Goal: Transaction & Acquisition: Book appointment/travel/reservation

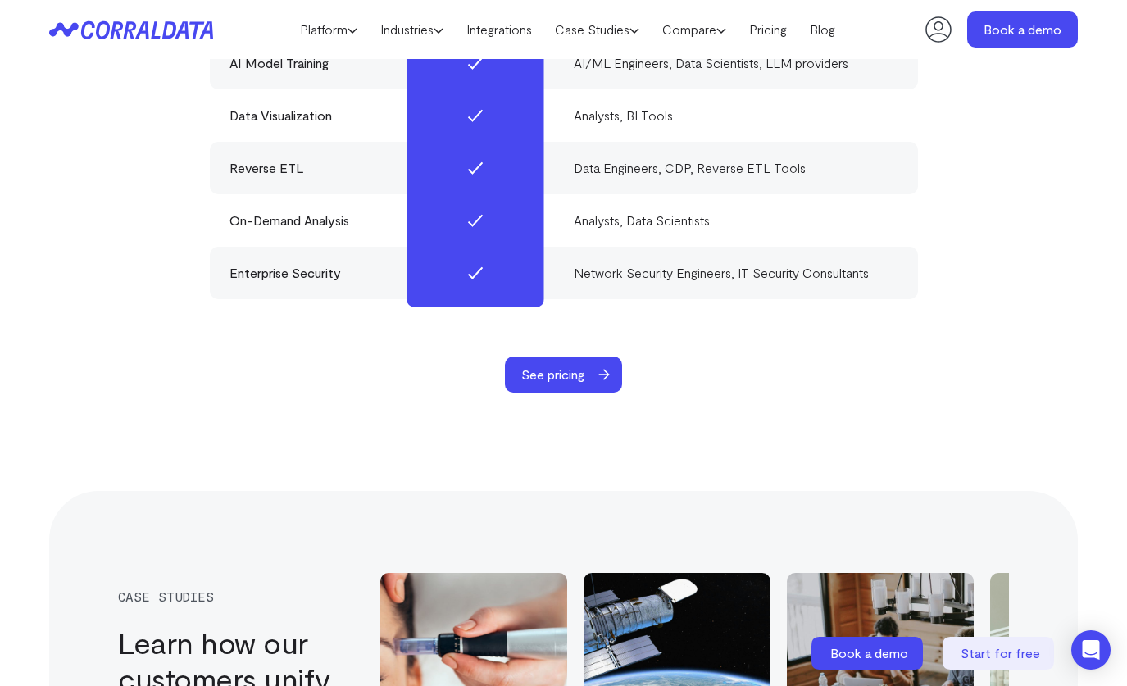
scroll to position [5073, 0]
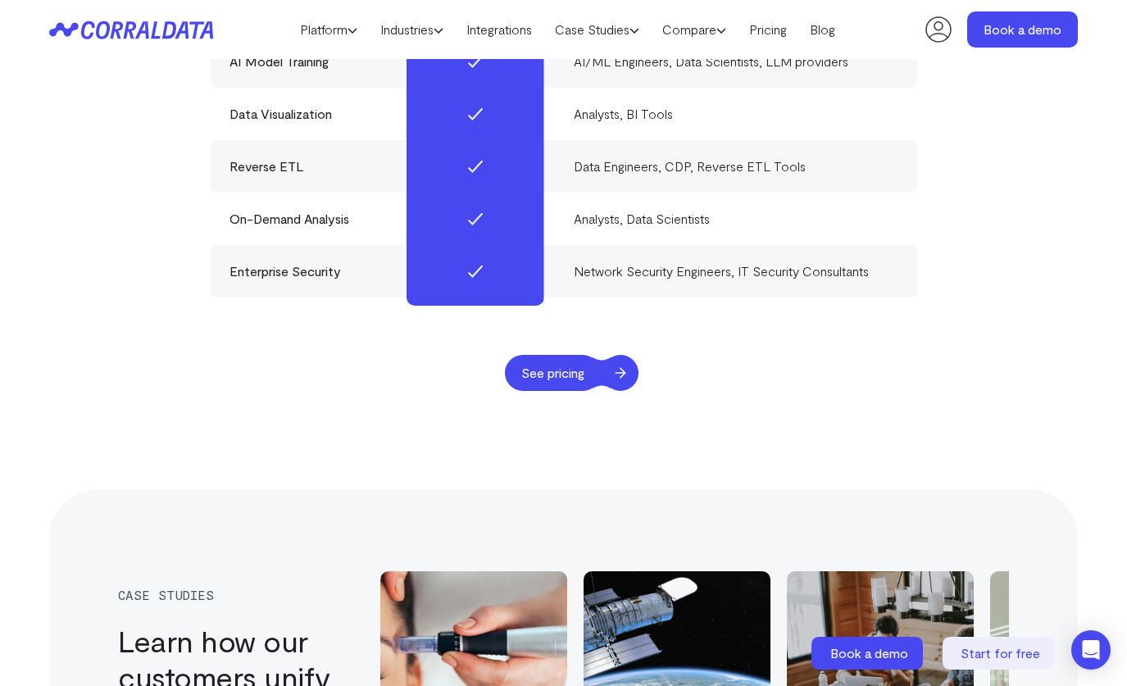
click at [569, 391] on span "See pricing" at bounding box center [553, 373] width 96 height 36
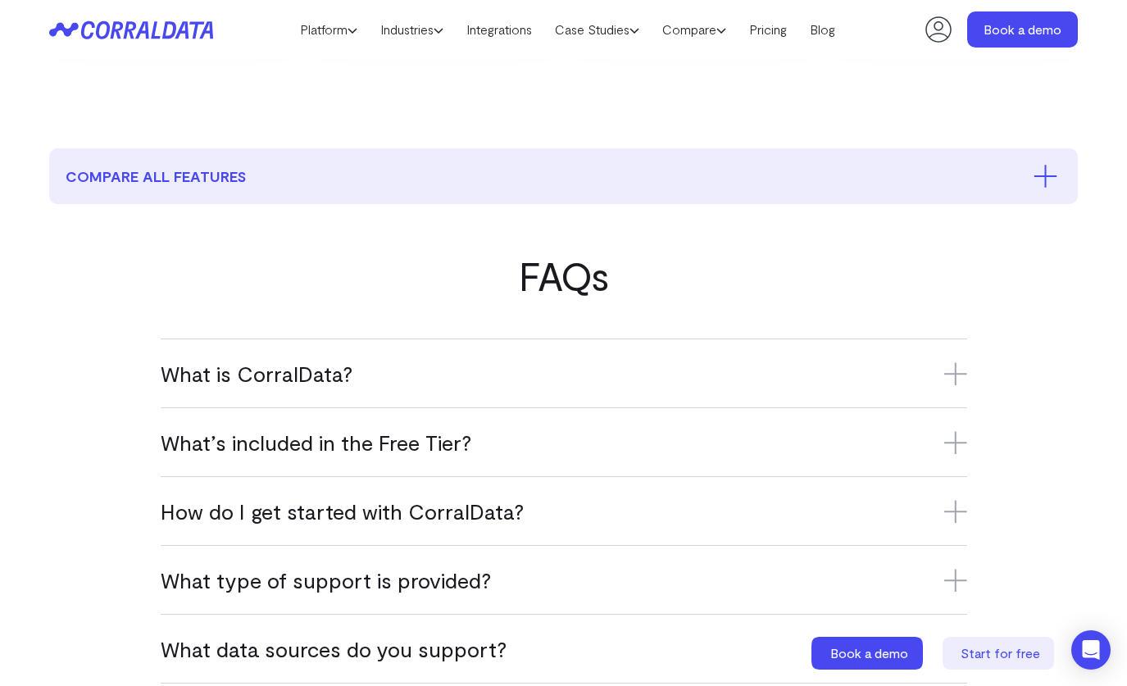
scroll to position [884, 0]
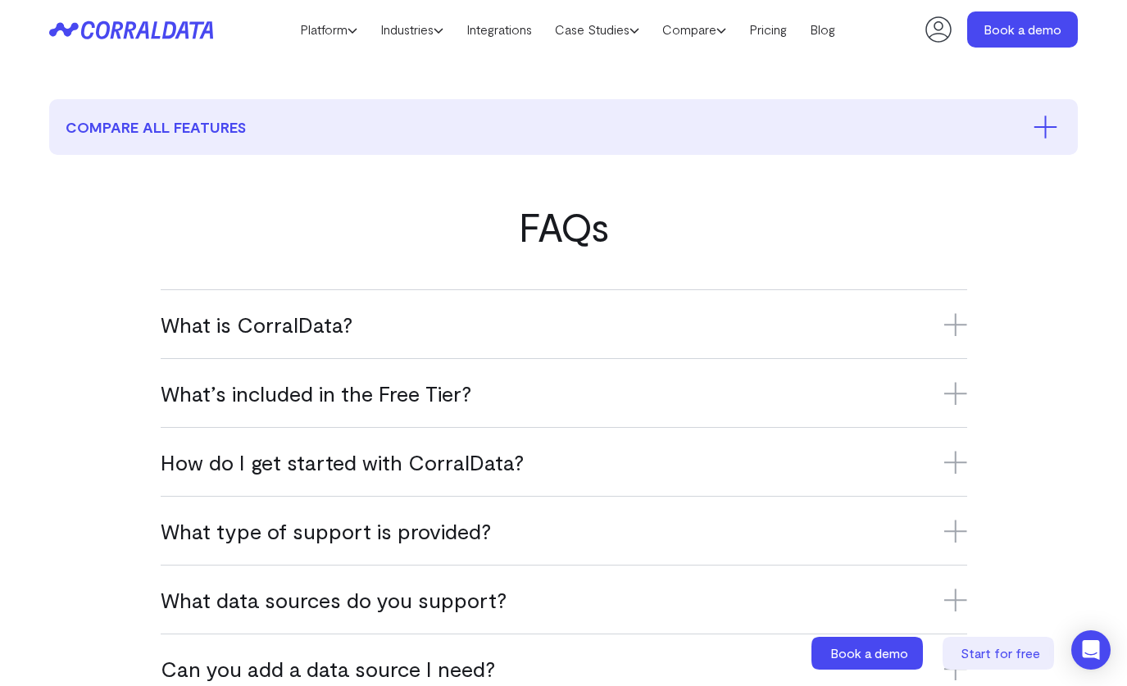
click at [950, 322] on icon at bounding box center [955, 324] width 23 height 23
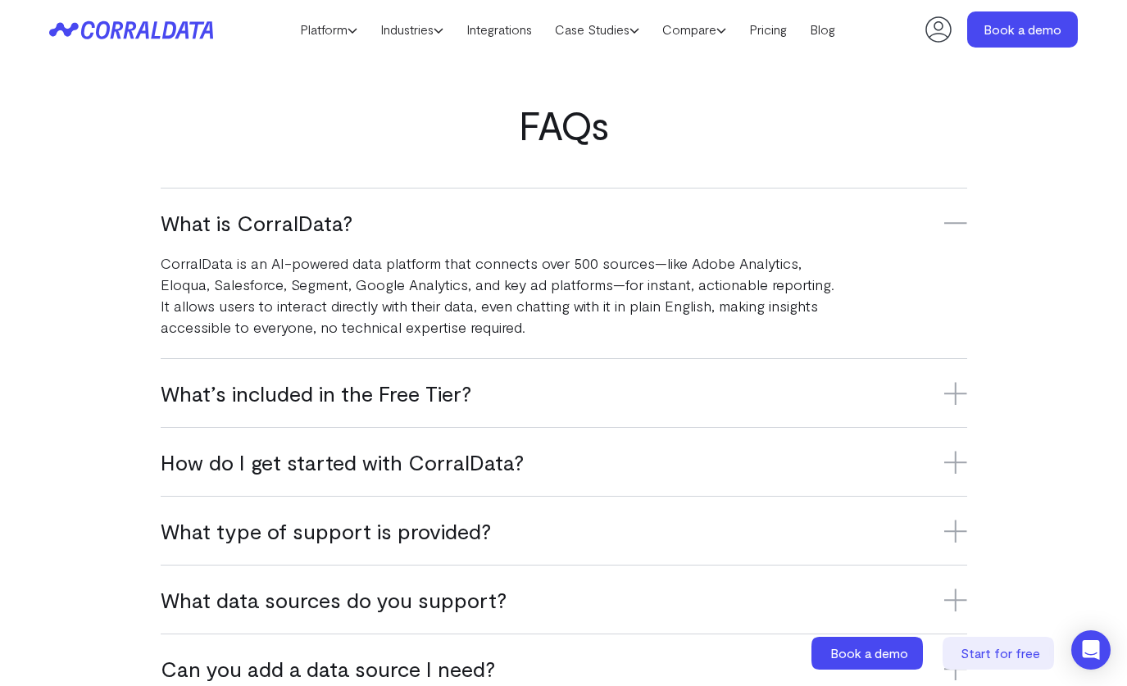
scroll to position [987, 0]
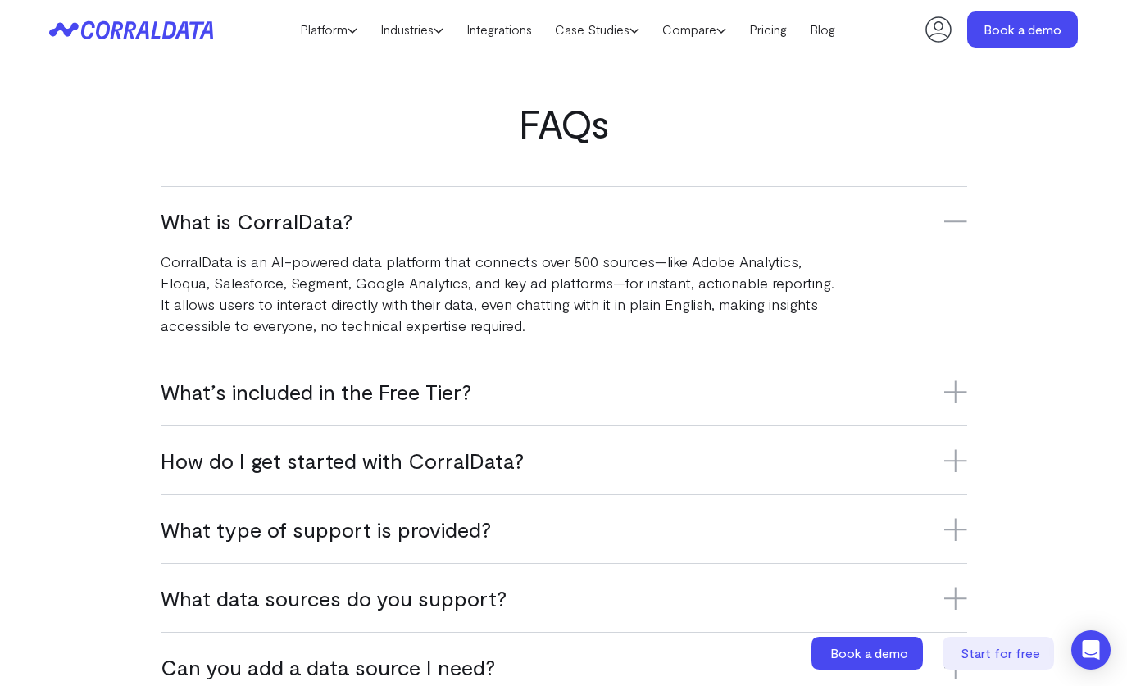
click at [962, 396] on icon at bounding box center [955, 391] width 23 height 23
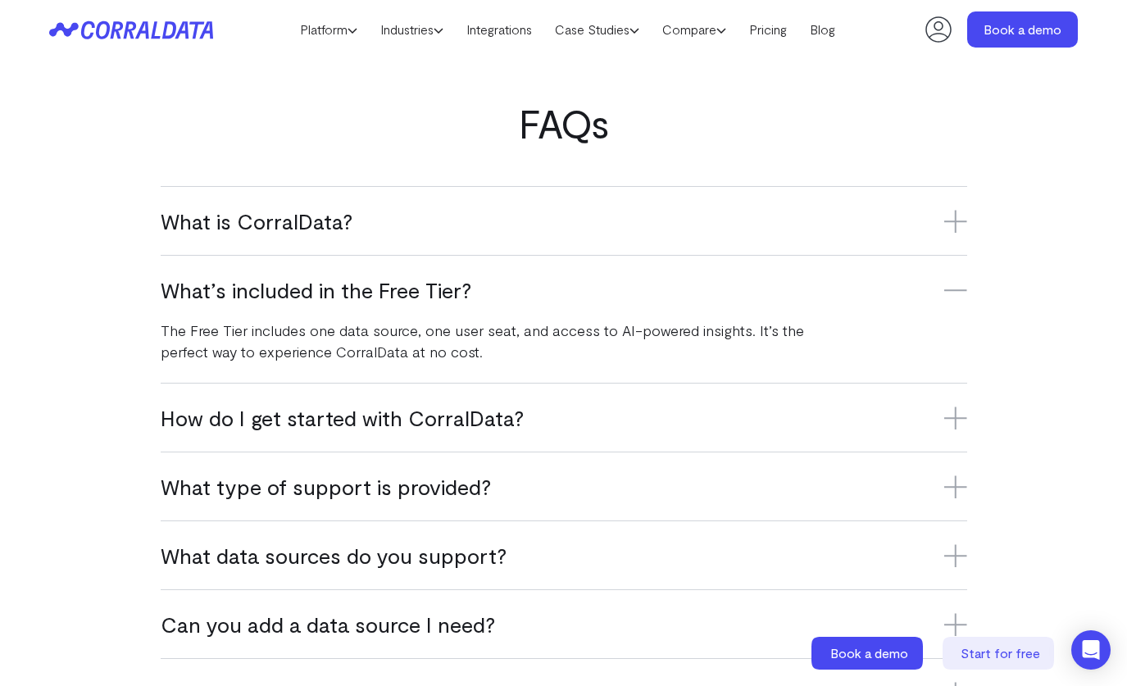
click at [959, 416] on icon at bounding box center [955, 418] width 23 height 23
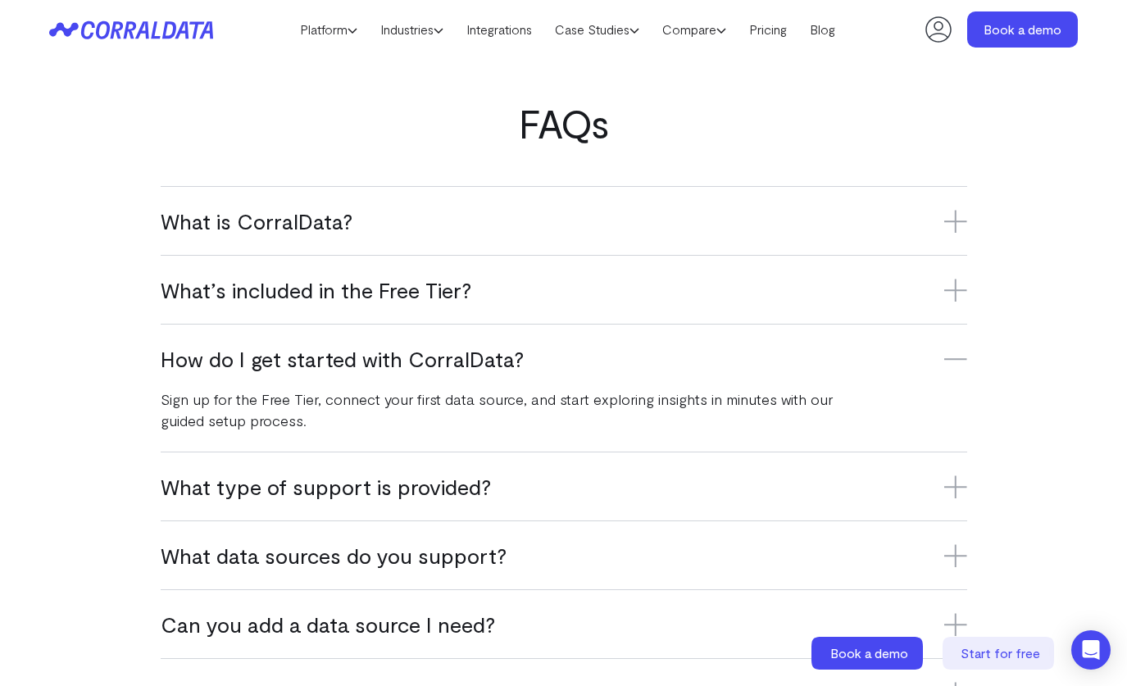
click at [958, 483] on icon at bounding box center [955, 486] width 23 height 23
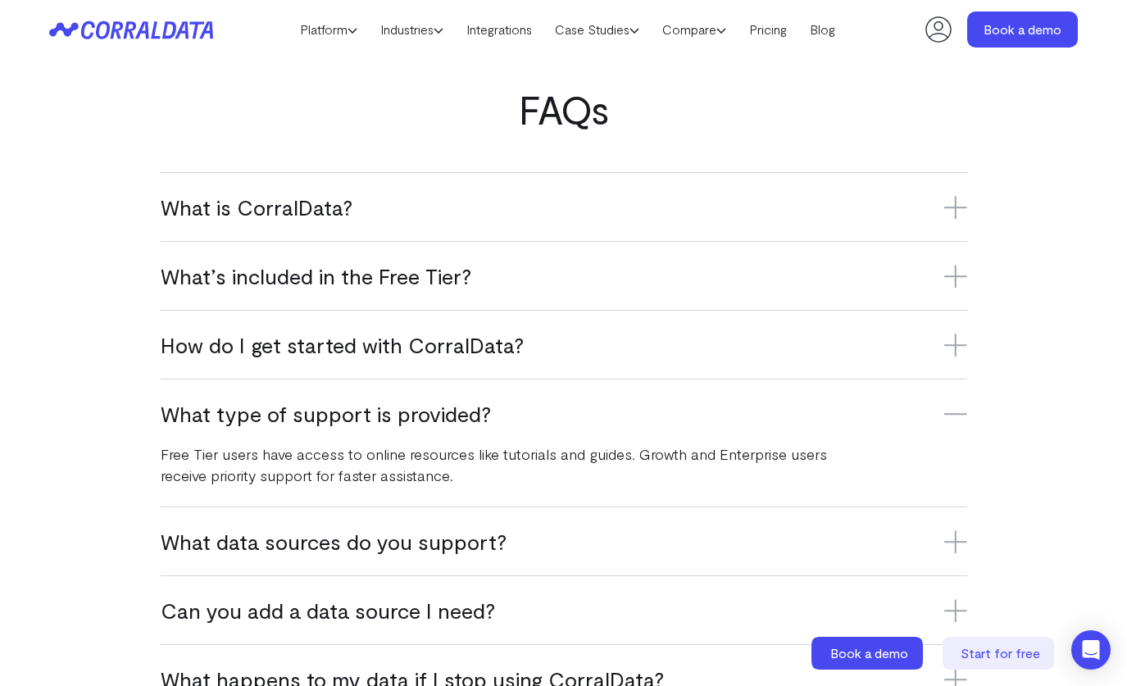
scroll to position [1003, 0]
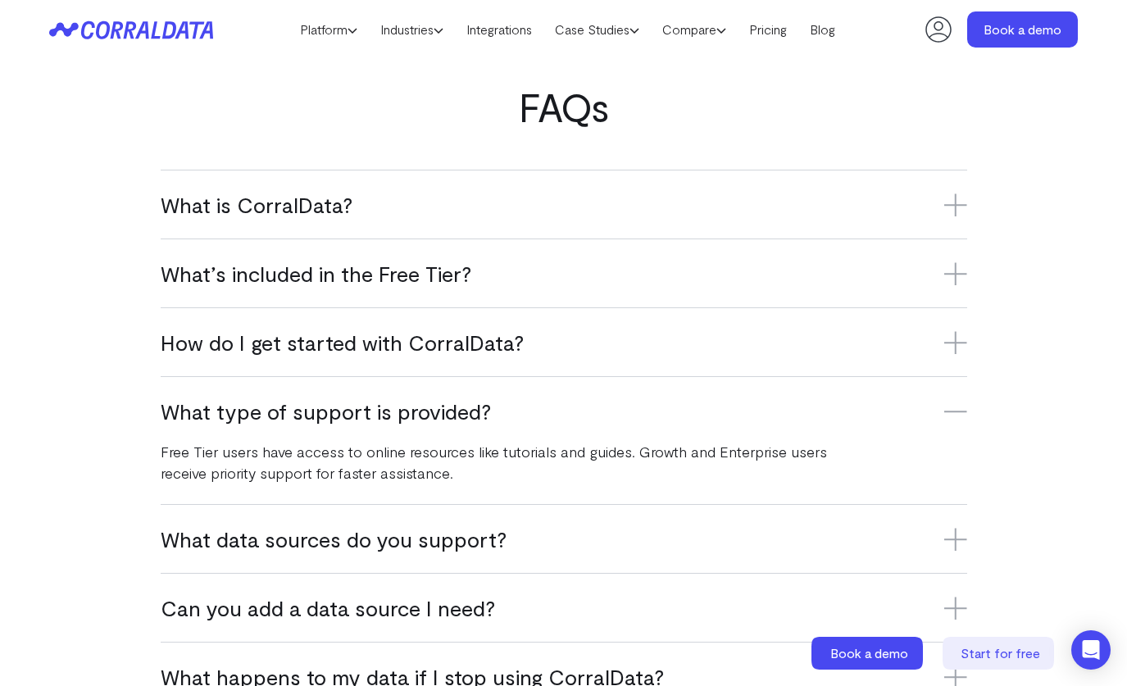
click at [959, 539] on icon at bounding box center [955, 539] width 23 height 0
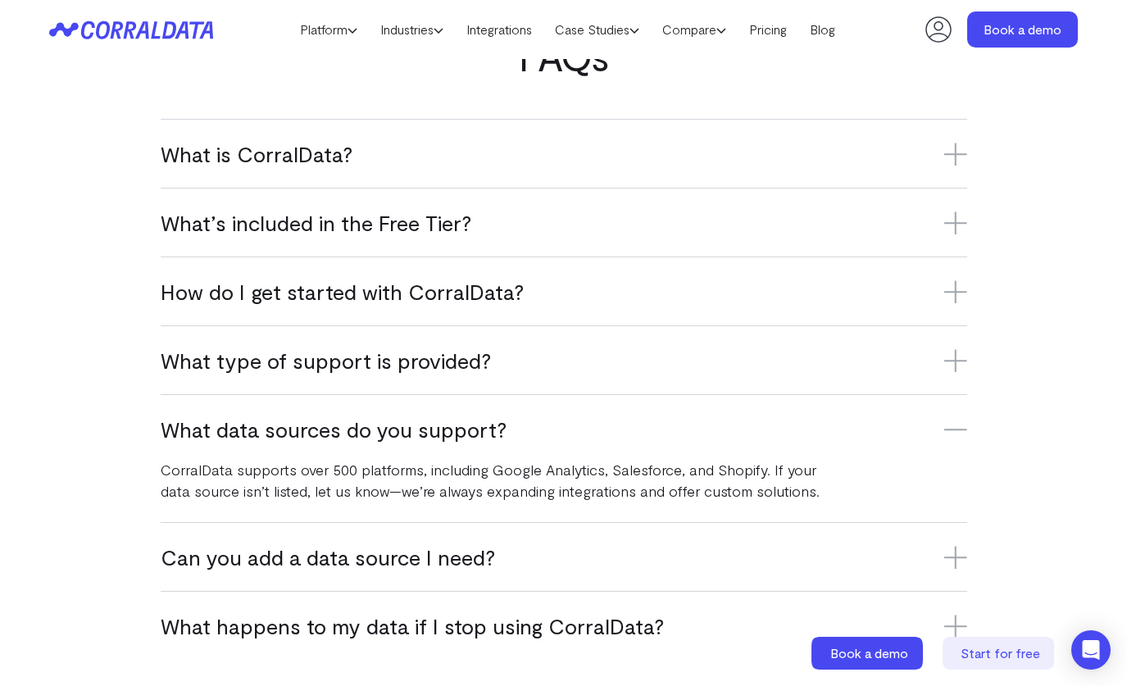
scroll to position [1077, 0]
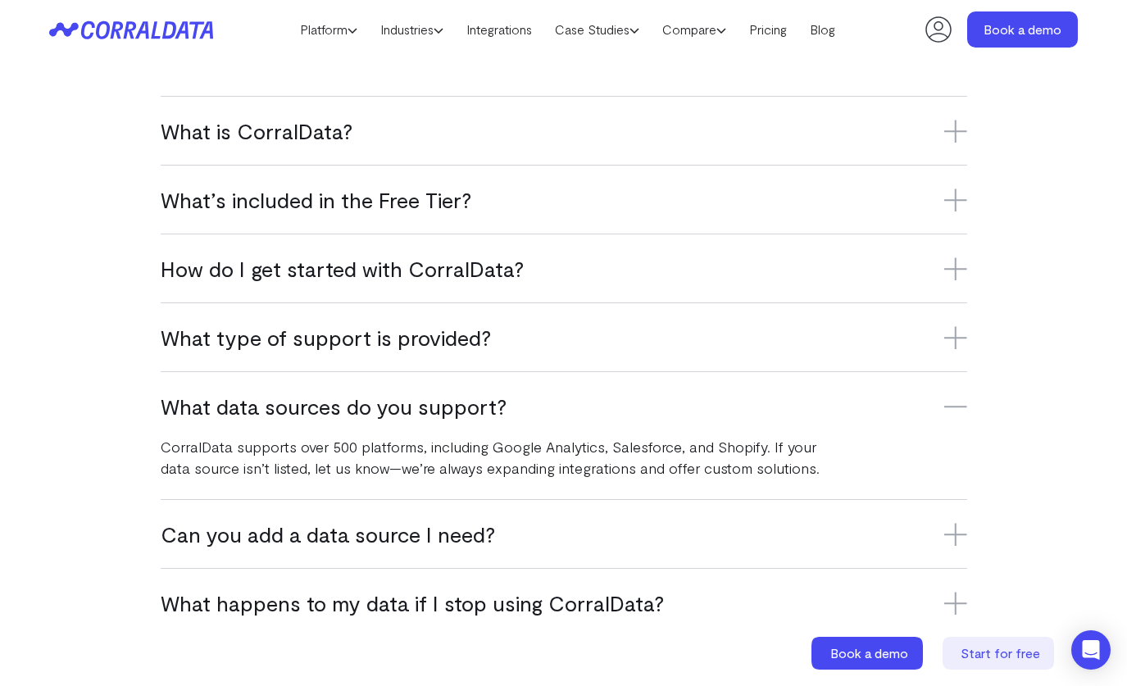
click at [959, 538] on icon at bounding box center [955, 534] width 23 height 23
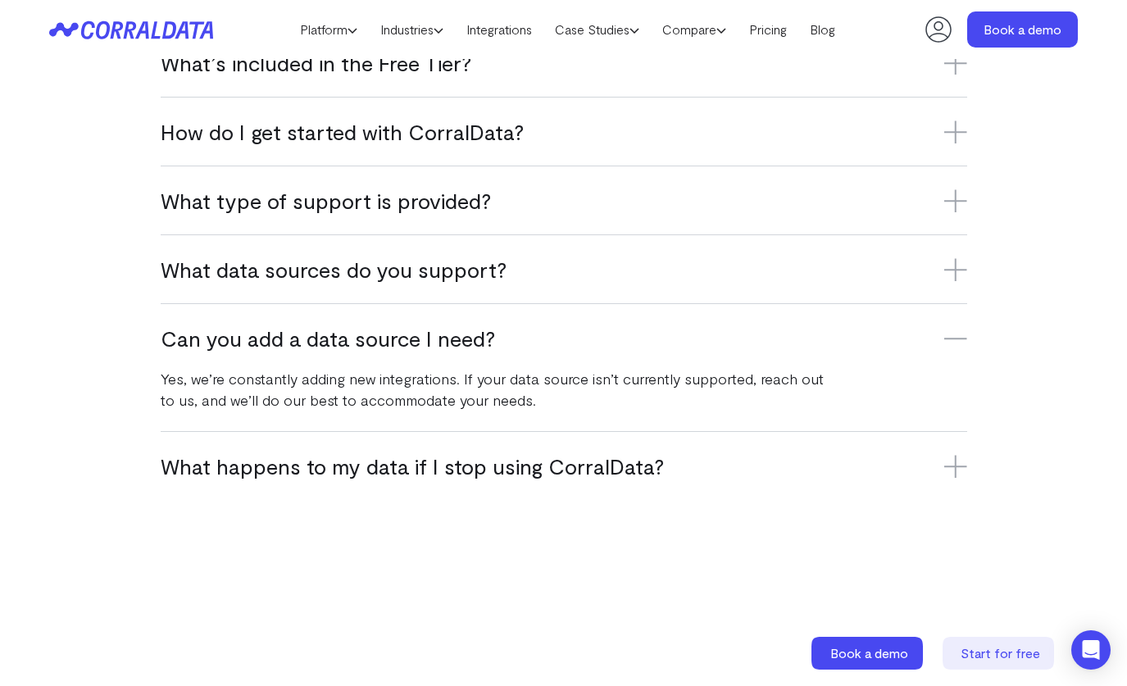
scroll to position [1217, 0]
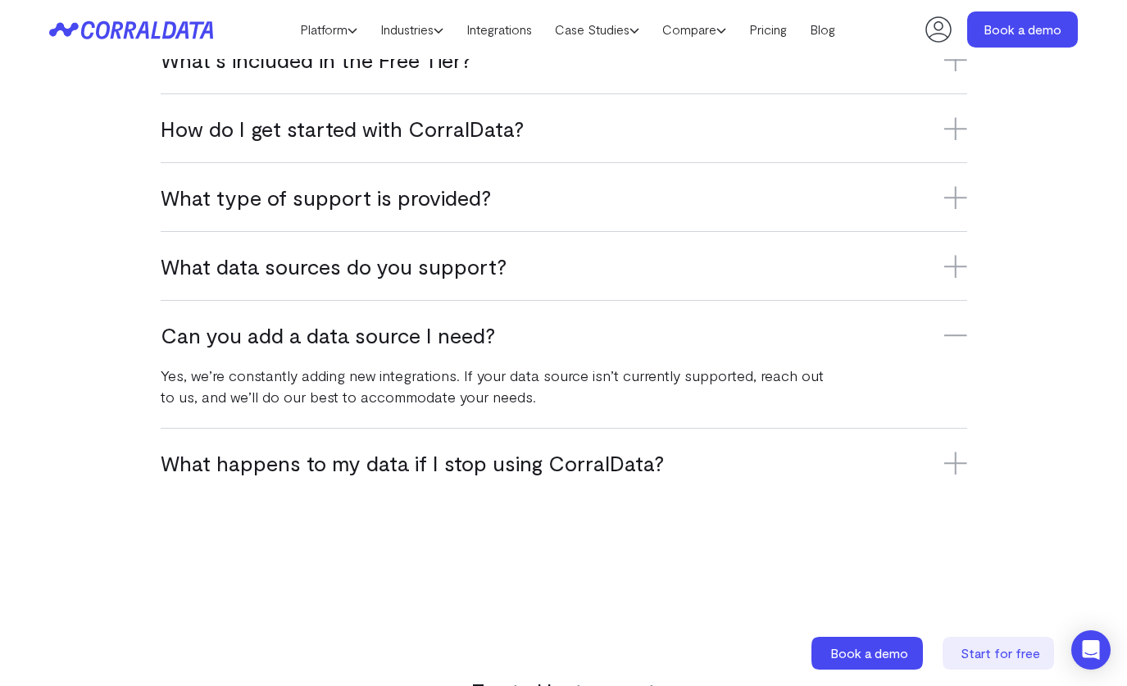
click at [955, 470] on icon at bounding box center [955, 463] width 0 height 23
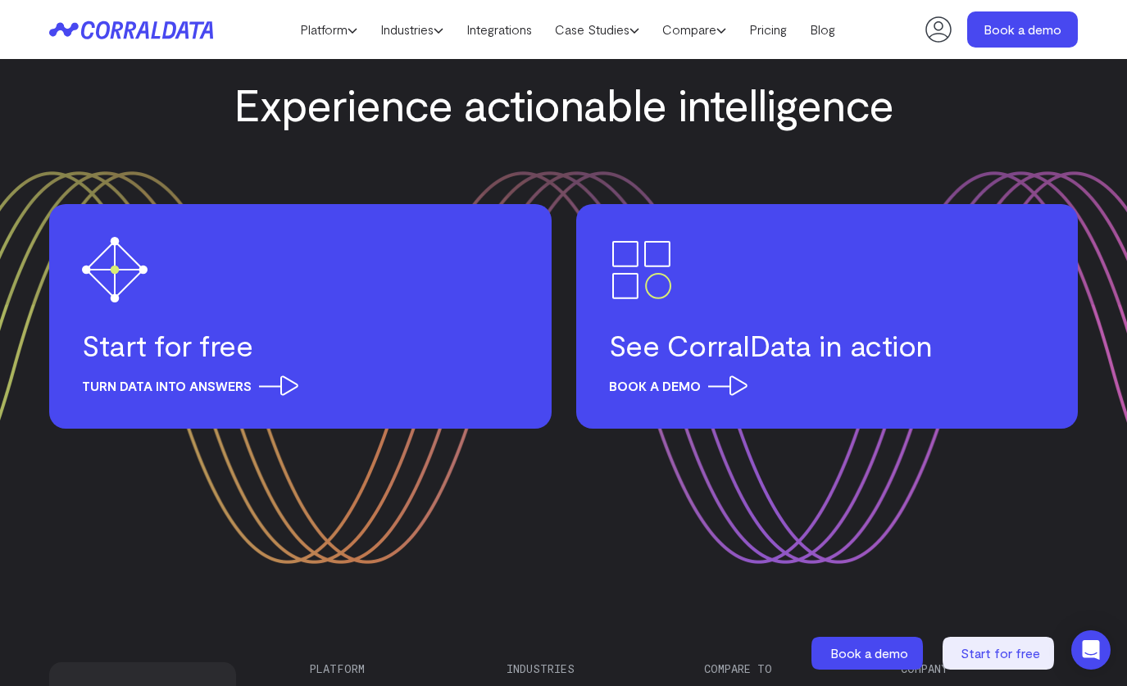
scroll to position [2220, 0]
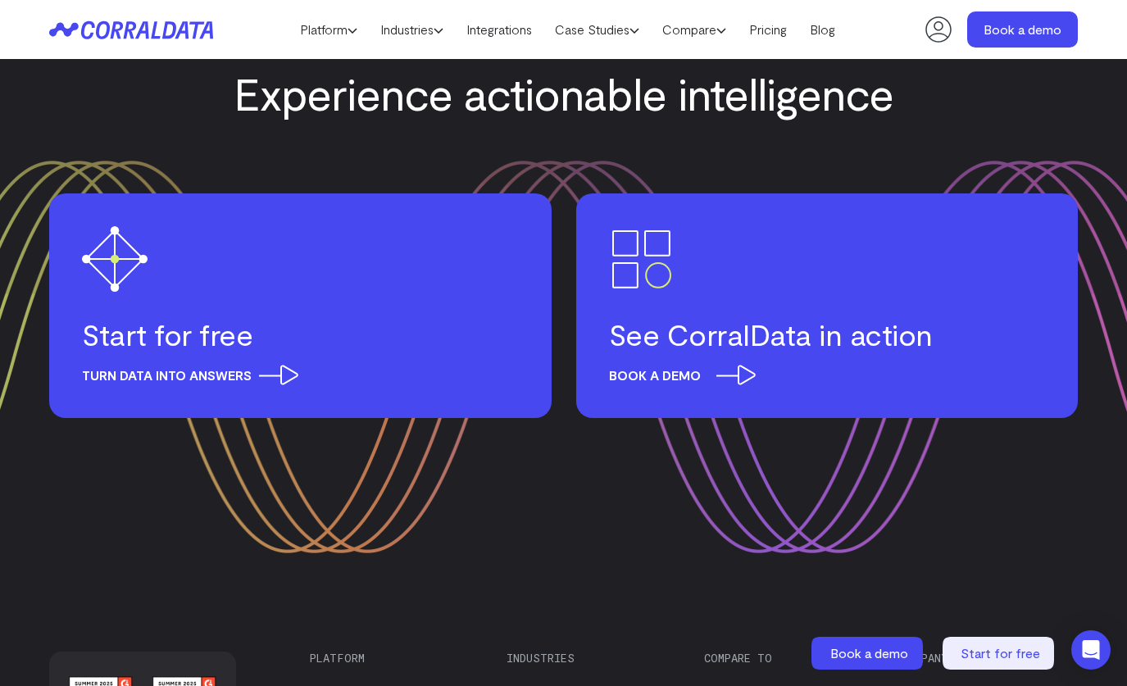
click at [749, 339] on h3 "See CorralData in action" at bounding box center [827, 334] width 437 height 36
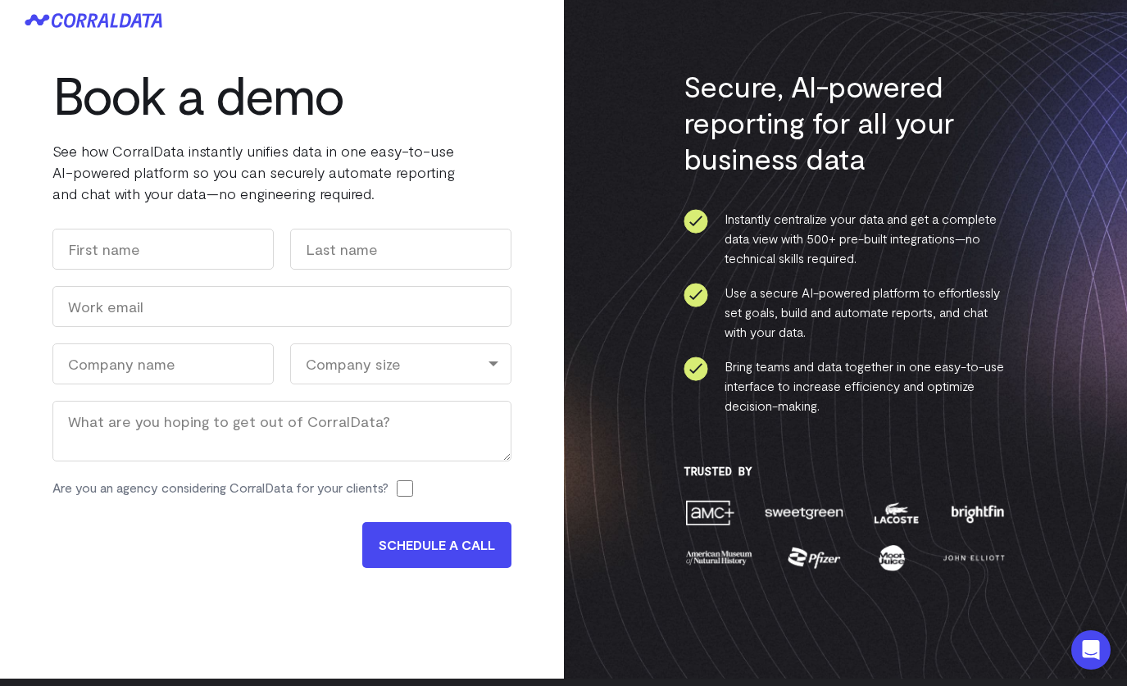
scroll to position [7, 0]
